Goal: Transaction & Acquisition: Purchase product/service

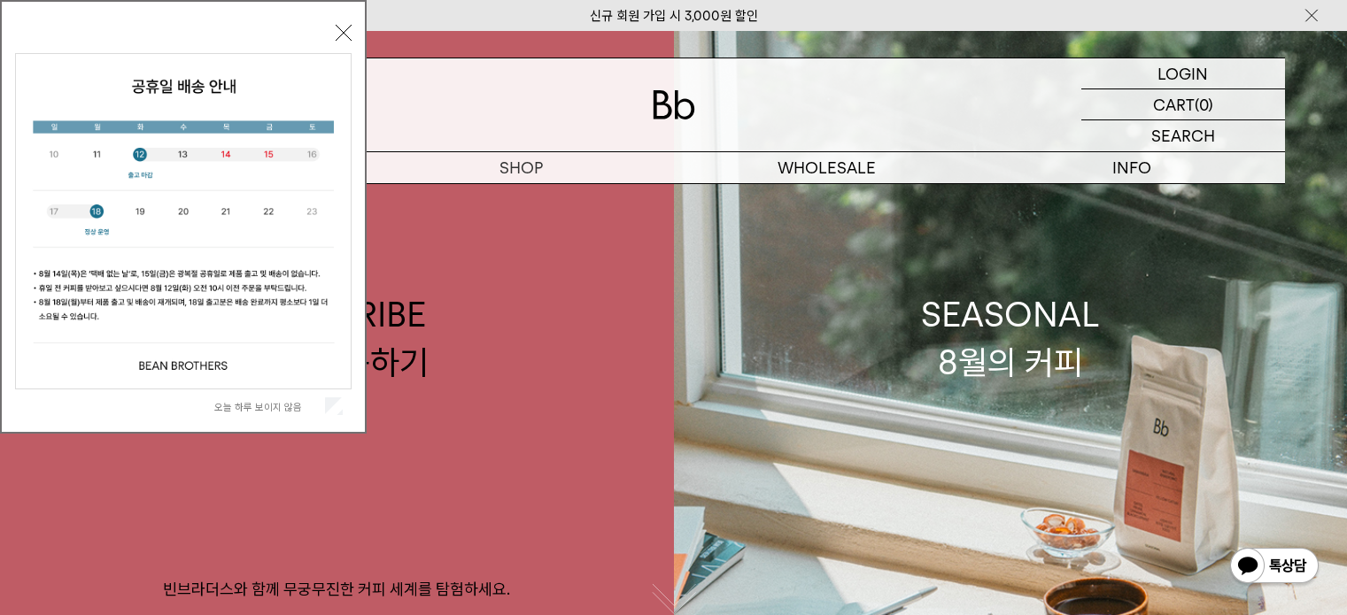
click at [320, 406] on label "오늘 하루 보이지 않음" at bounding box center [267, 407] width 107 height 12
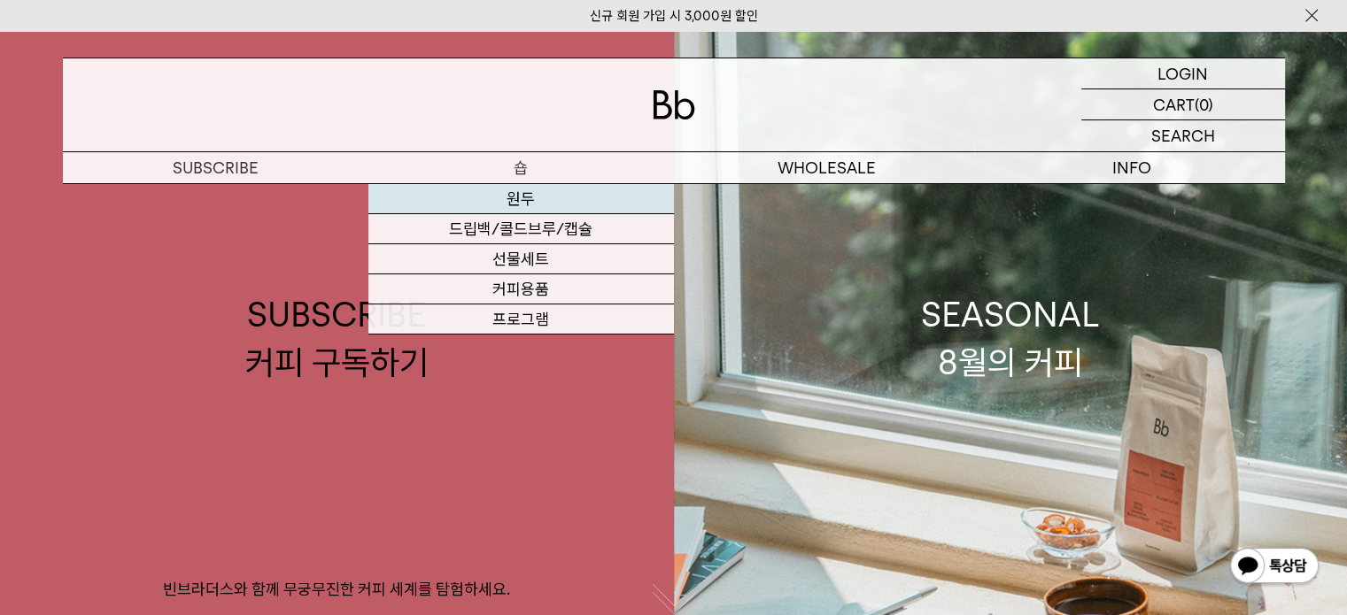
click at [524, 197] on link "원두" at bounding box center [520, 199] width 305 height 30
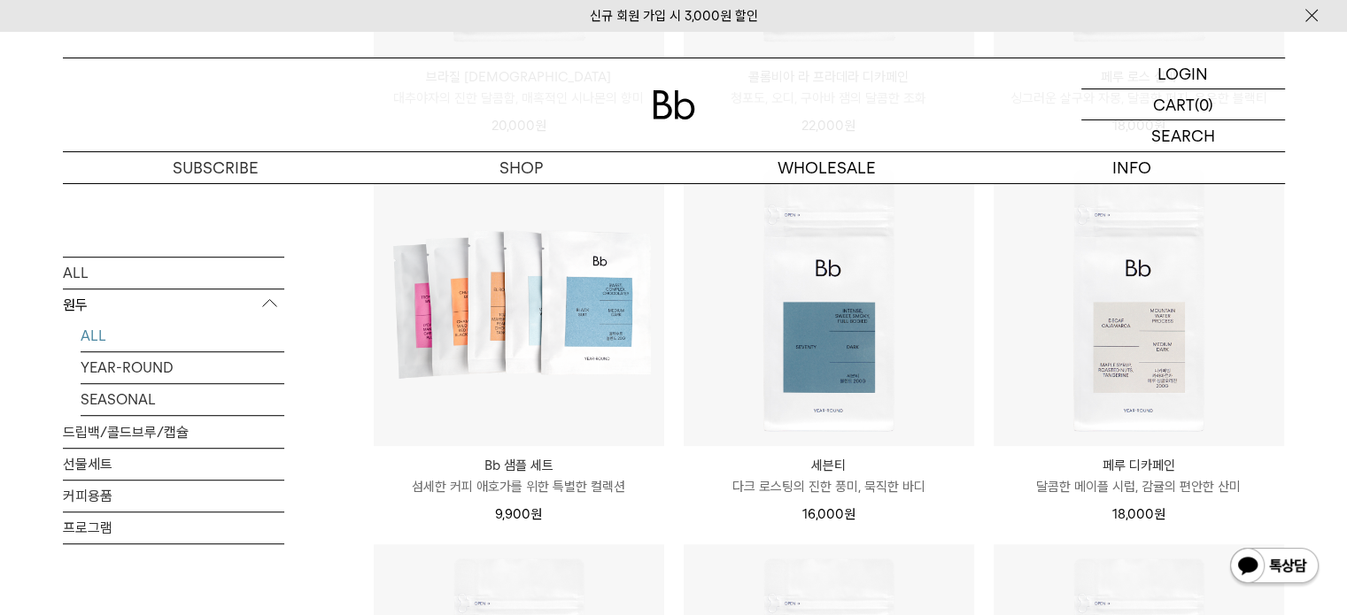
scroll to position [1062, 0]
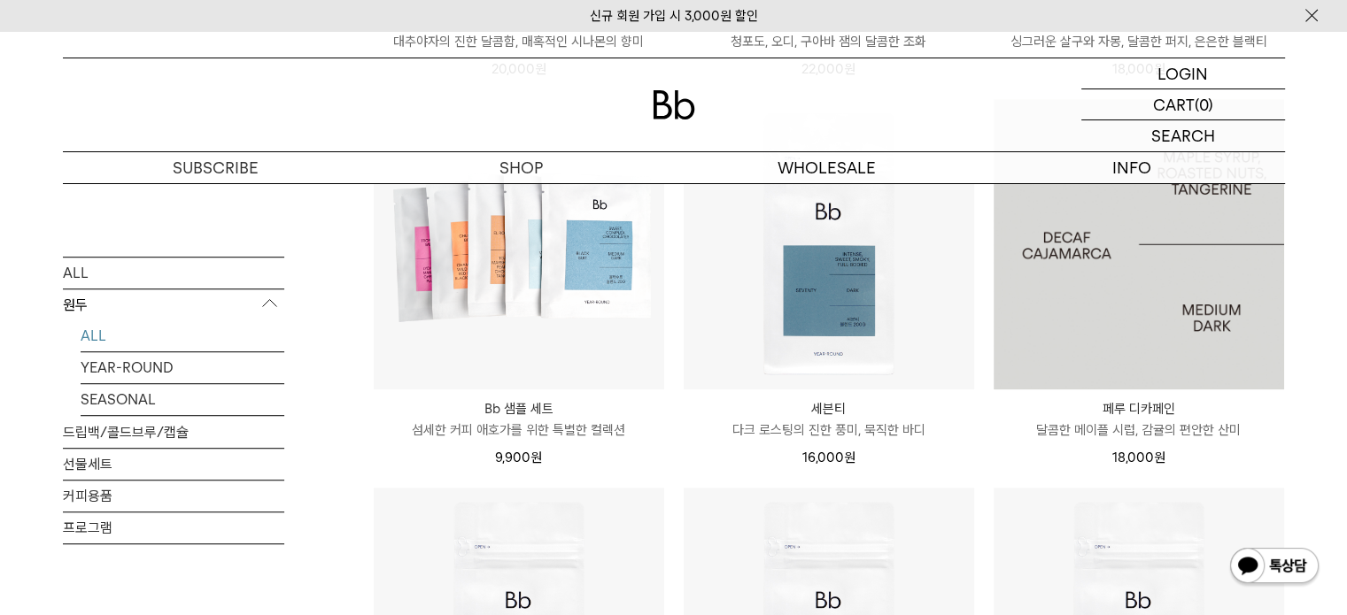
click at [1176, 305] on img at bounding box center [1138, 244] width 290 height 290
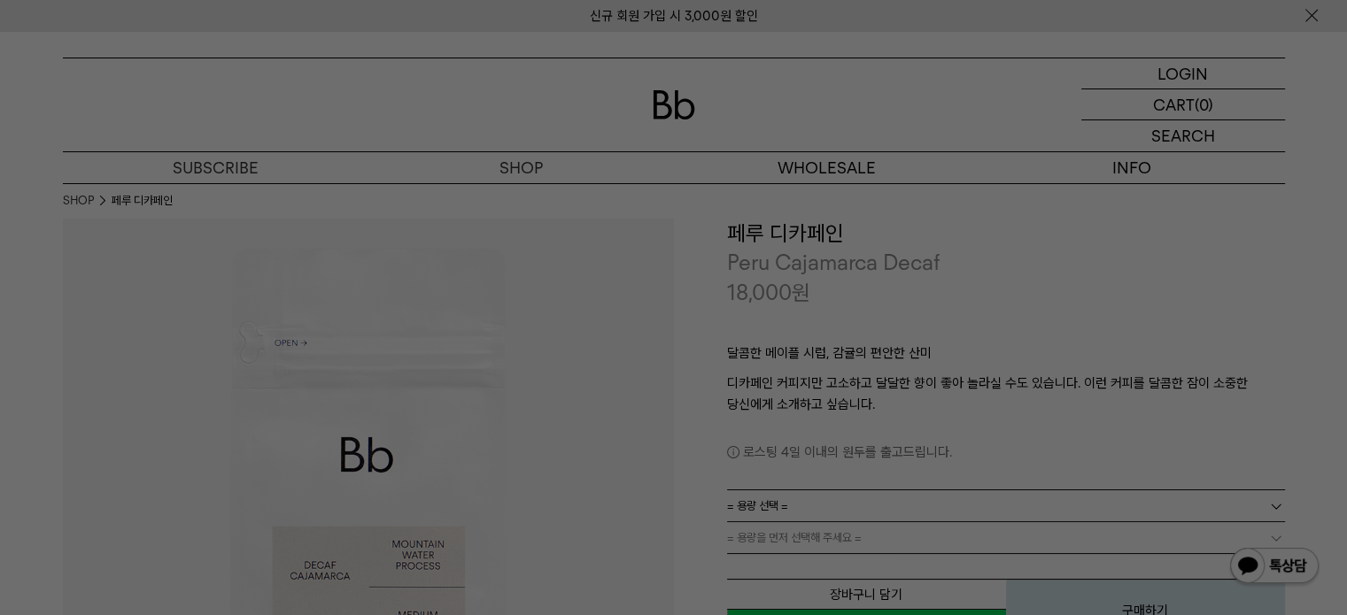
click at [840, 120] on div at bounding box center [673, 307] width 1347 height 615
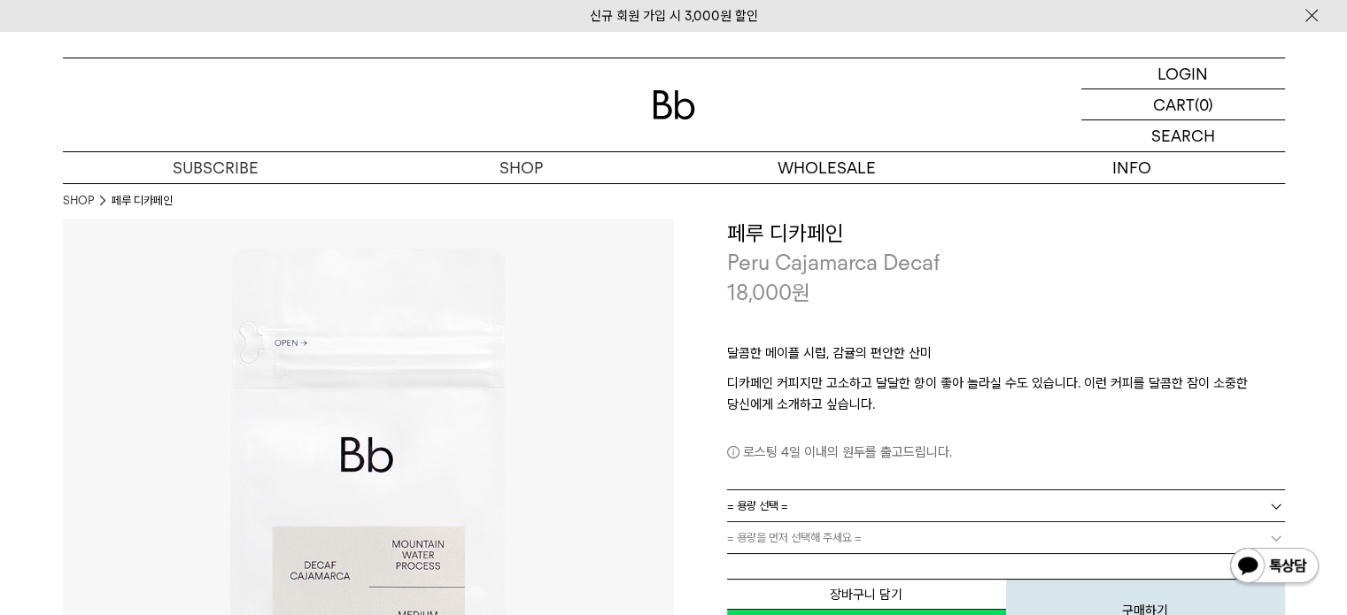
click at [963, 275] on p "Peru Cajamarca Decaf" at bounding box center [1006, 263] width 558 height 30
